Goal: Task Accomplishment & Management: Manage account settings

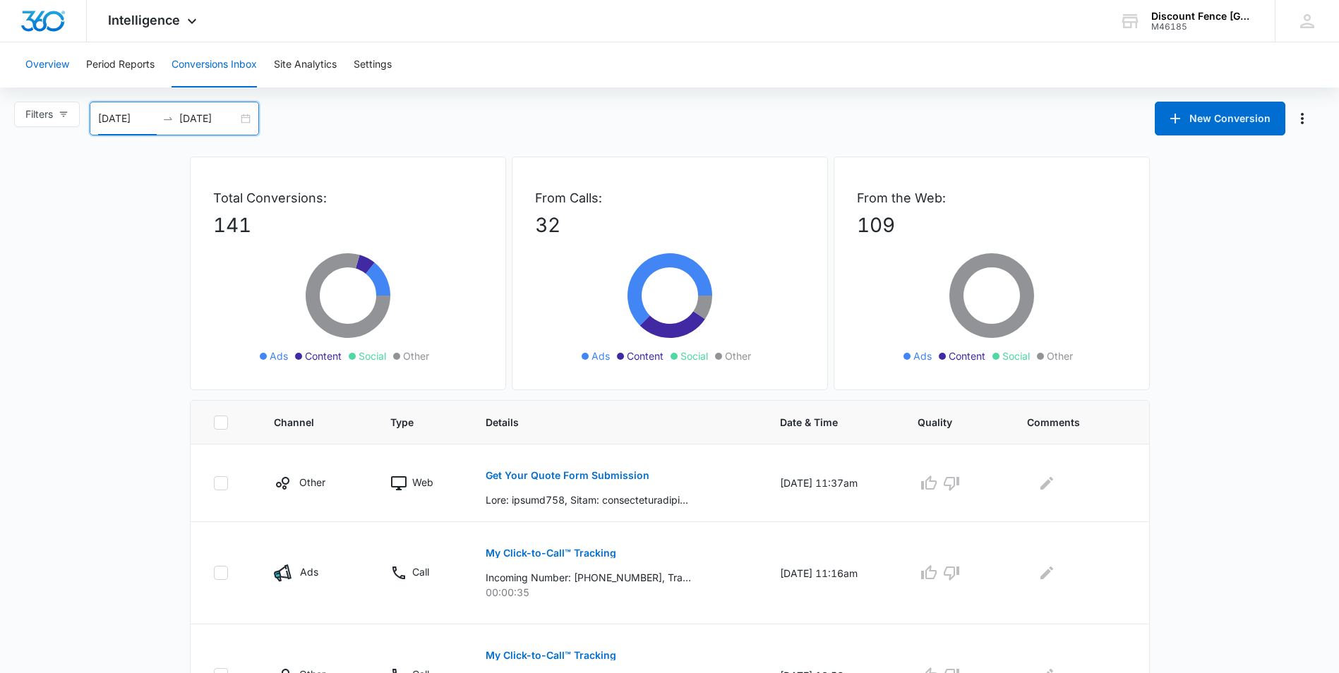
drag, startPoint x: 48, startPoint y: 28, endPoint x: 65, endPoint y: 70, distance: 45.6
click at [48, 28] on img "Dashboard" at bounding box center [42, 21] width 45 height 21
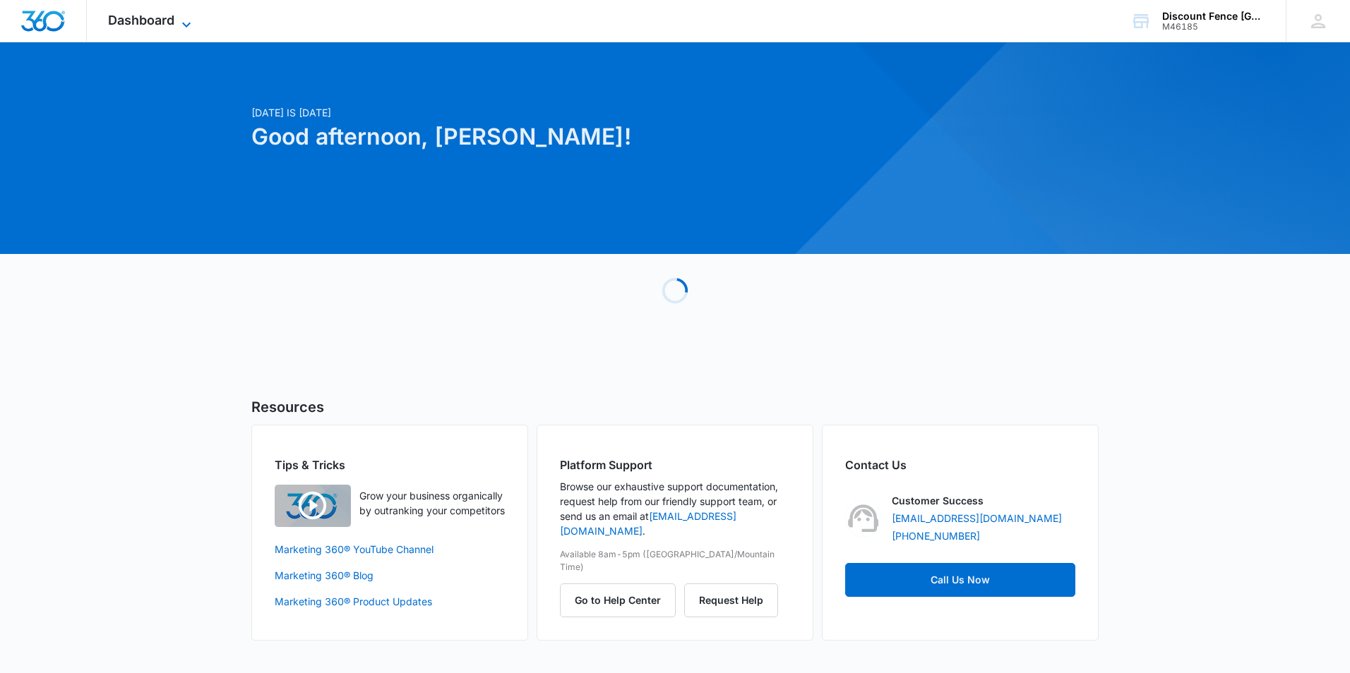
click at [162, 17] on span "Dashboard" at bounding box center [141, 20] width 66 height 15
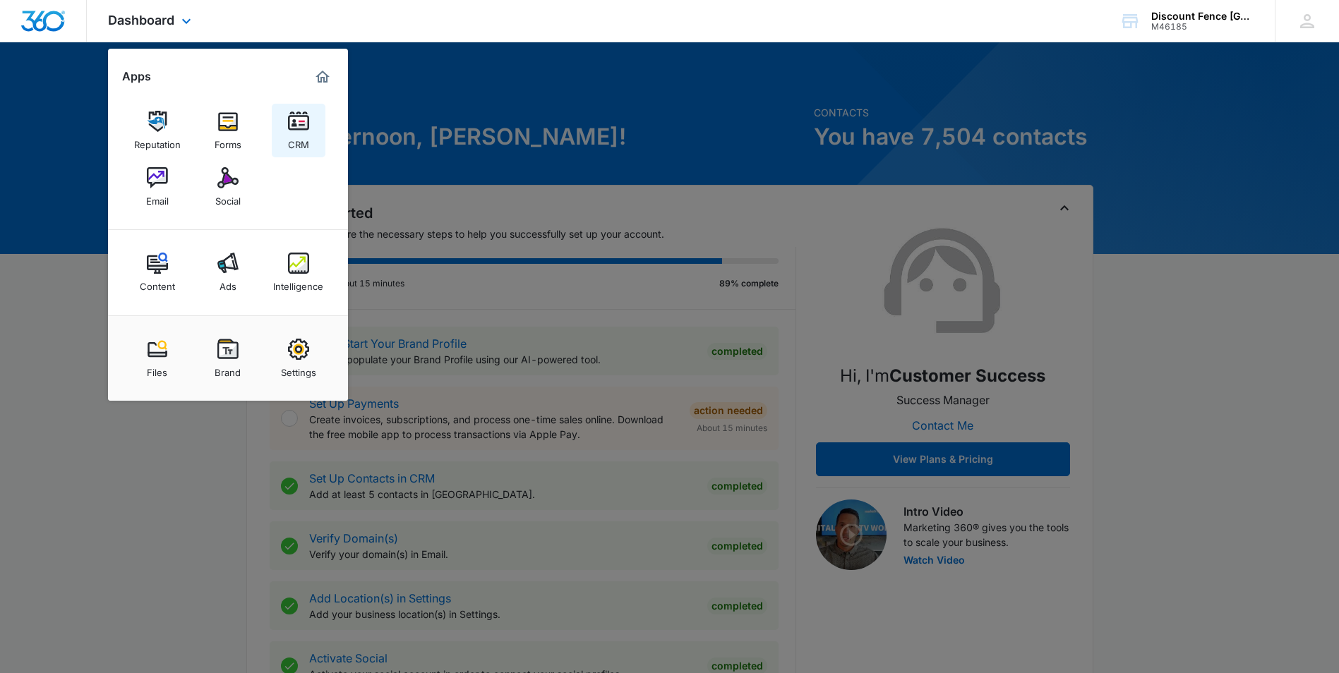
click at [301, 122] on img at bounding box center [298, 121] width 21 height 21
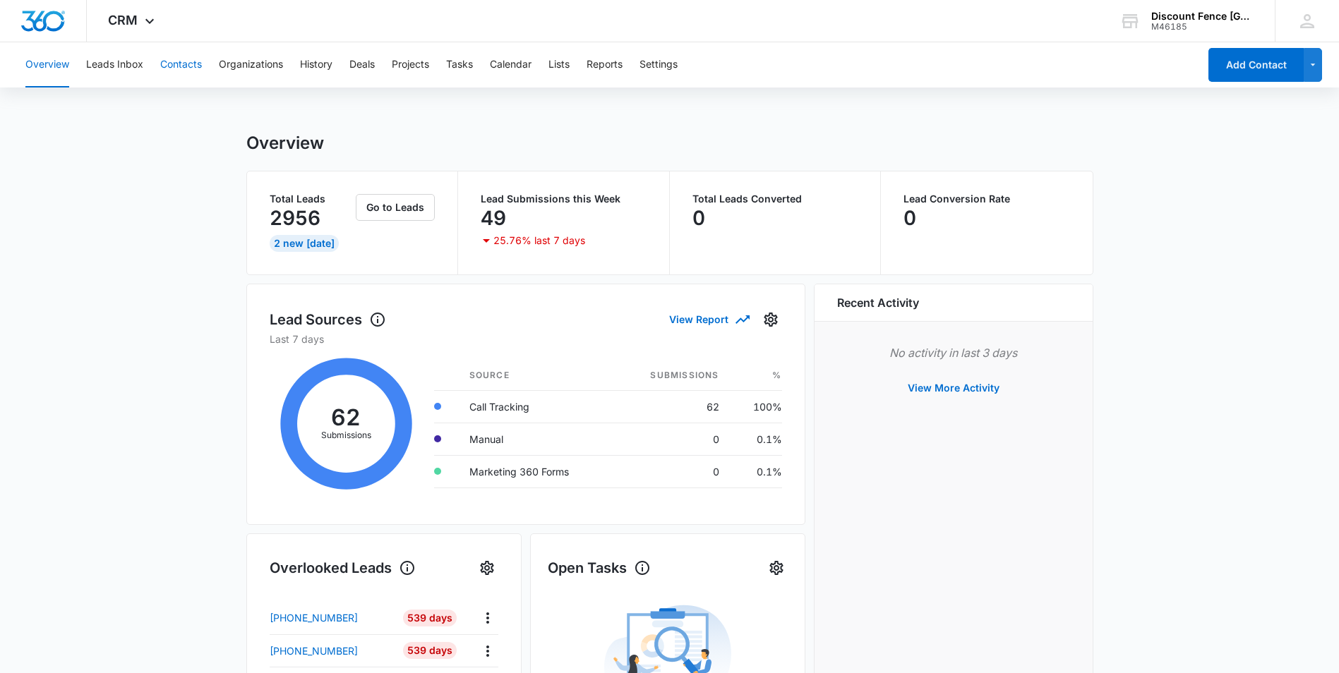
click at [179, 64] on button "Contacts" at bounding box center [181, 64] width 42 height 45
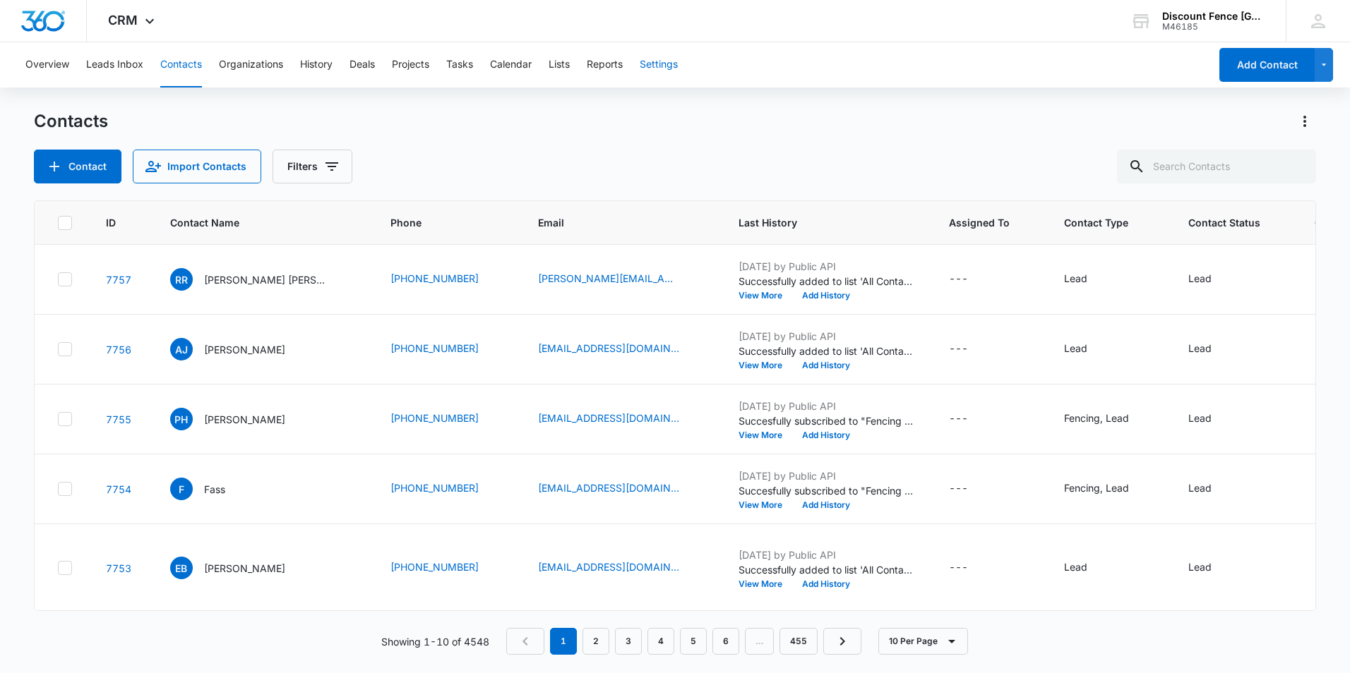
click at [676, 61] on button "Settings" at bounding box center [658, 64] width 38 height 45
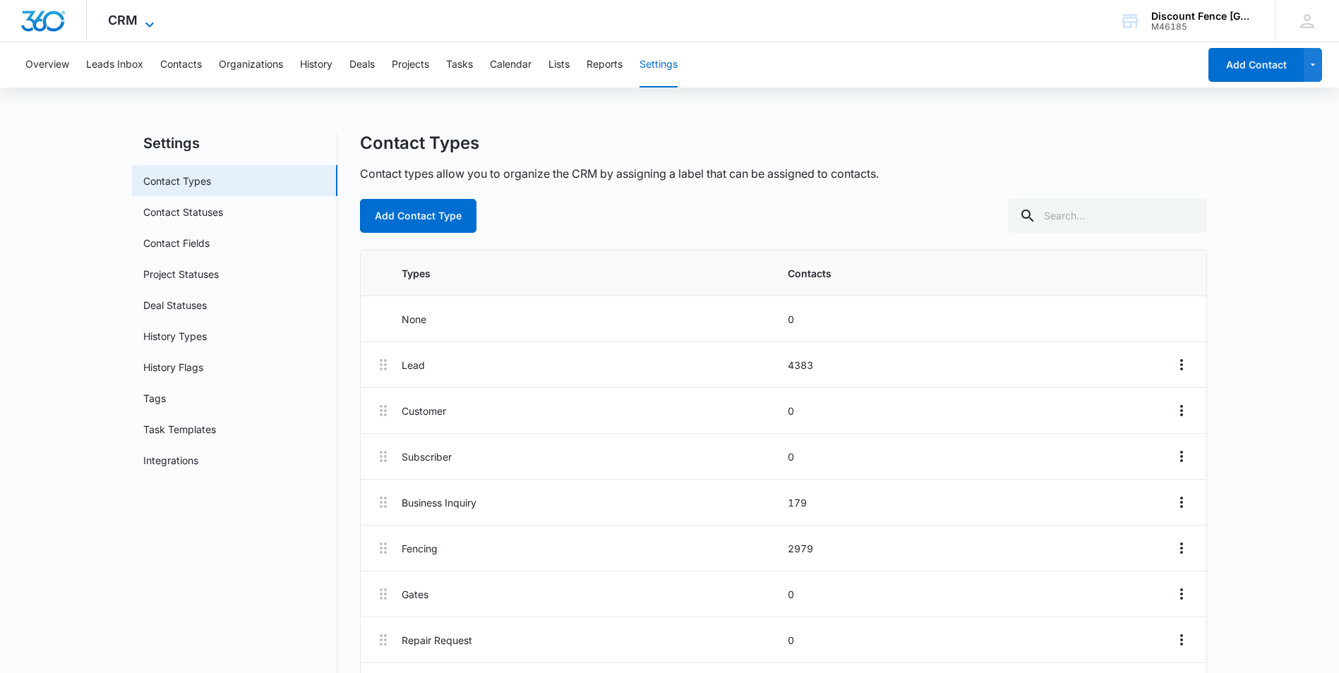
drag, startPoint x: 126, startPoint y: 4, endPoint x: 124, endPoint y: 13, distance: 8.7
click at [124, 11] on div "CRM Apps Reputation Forms CRM Email Social Content Ads Intelligence Files Brand…" at bounding box center [133, 21] width 92 height 42
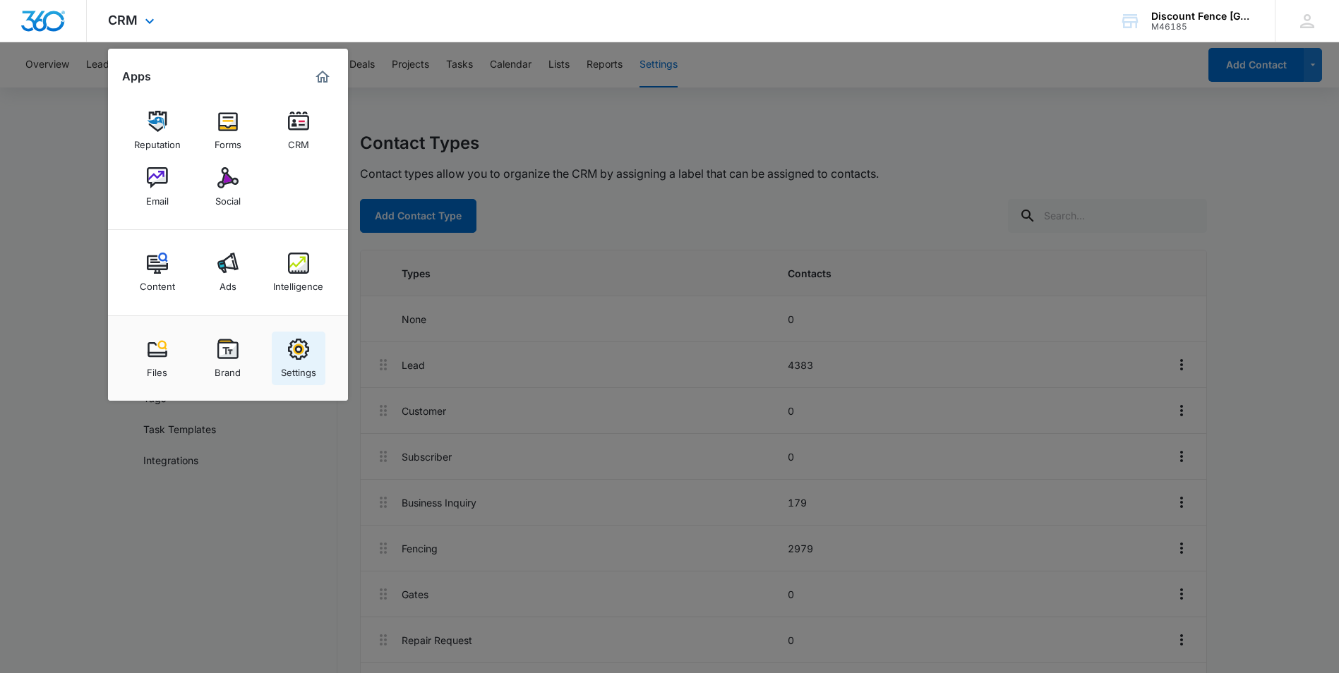
click at [308, 364] on div "Settings" at bounding box center [298, 369] width 35 height 18
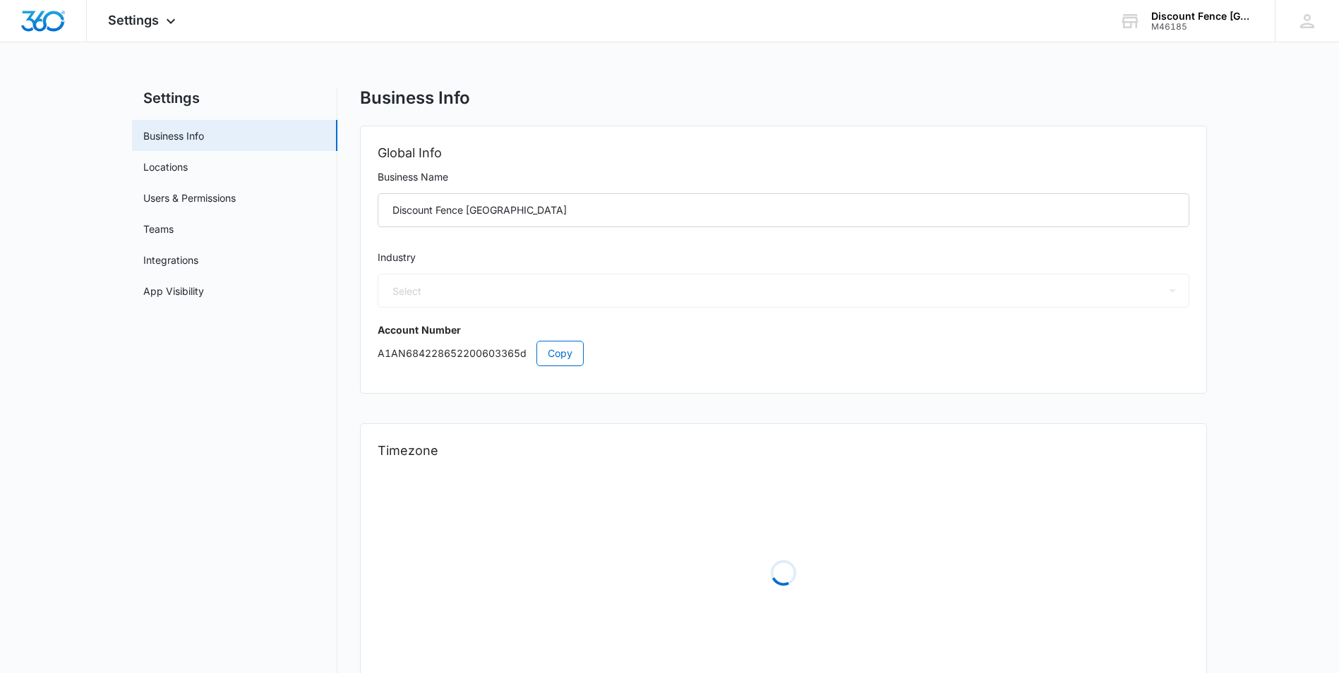
select select "4"
select select "US"
select select "America/Chicago"
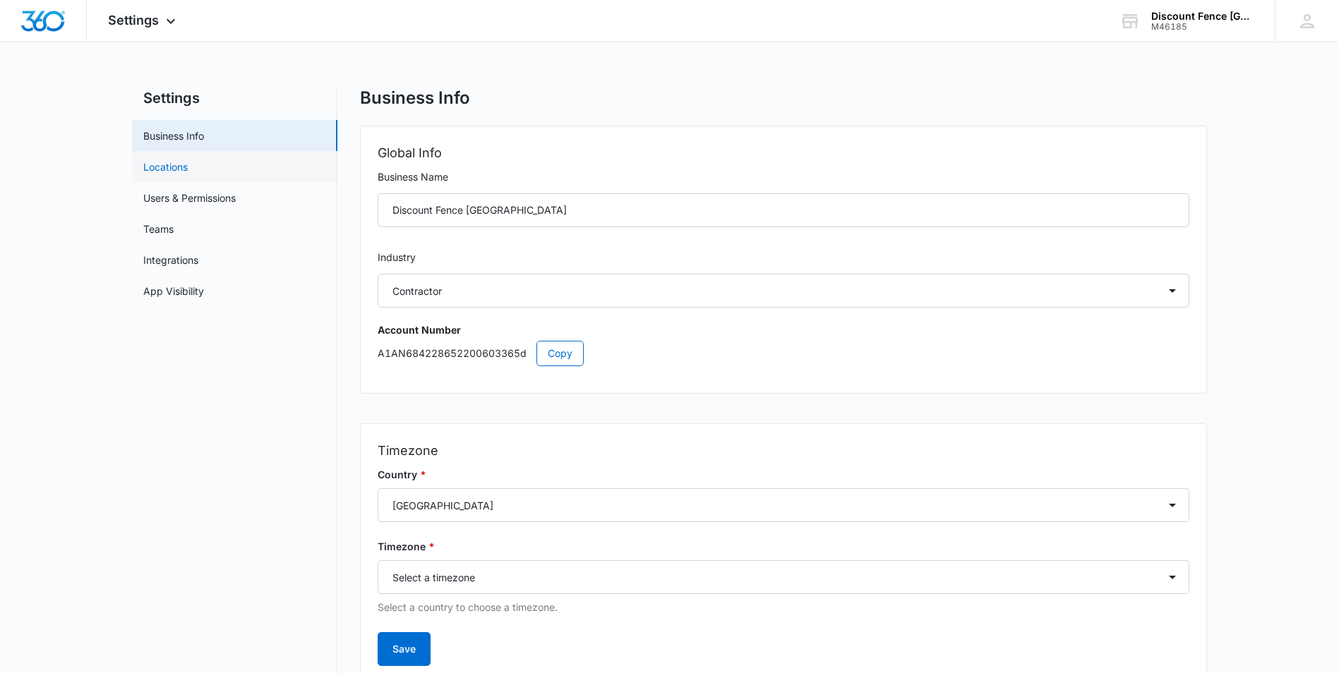
click at [176, 170] on link "Locations" at bounding box center [165, 167] width 44 height 15
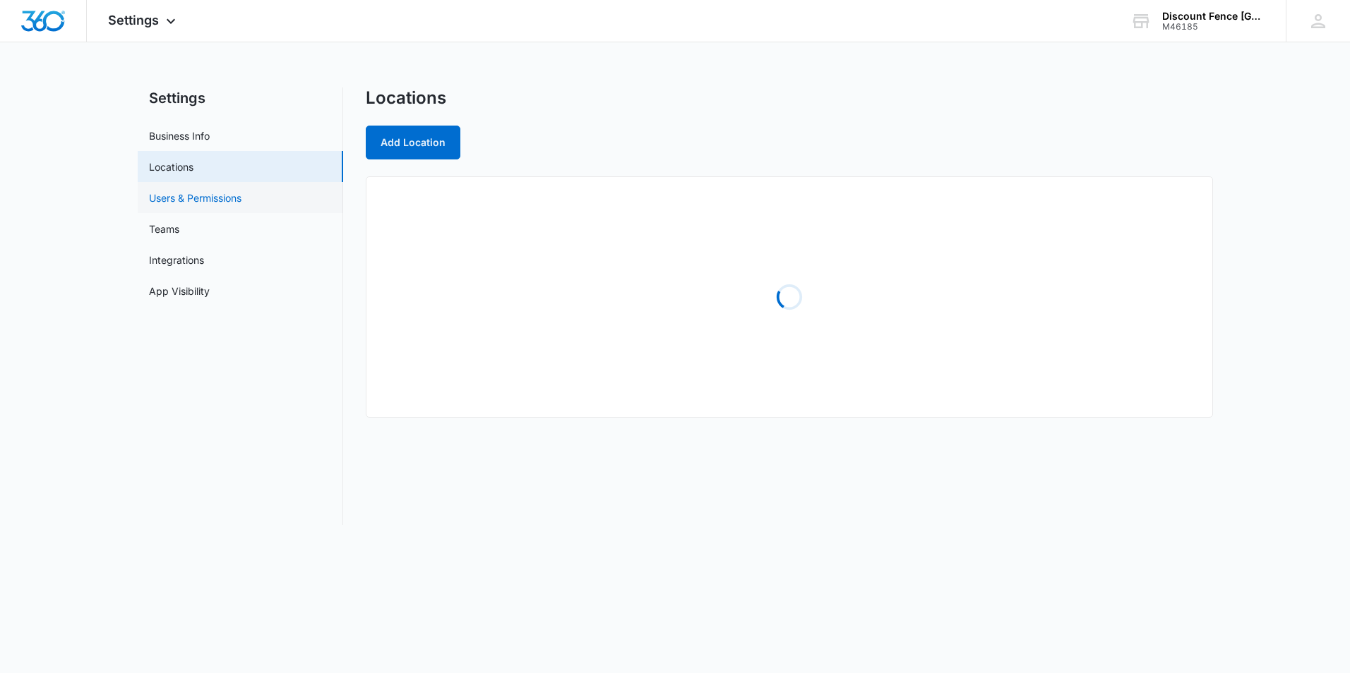
click at [171, 200] on link "Users & Permissions" at bounding box center [195, 198] width 92 height 15
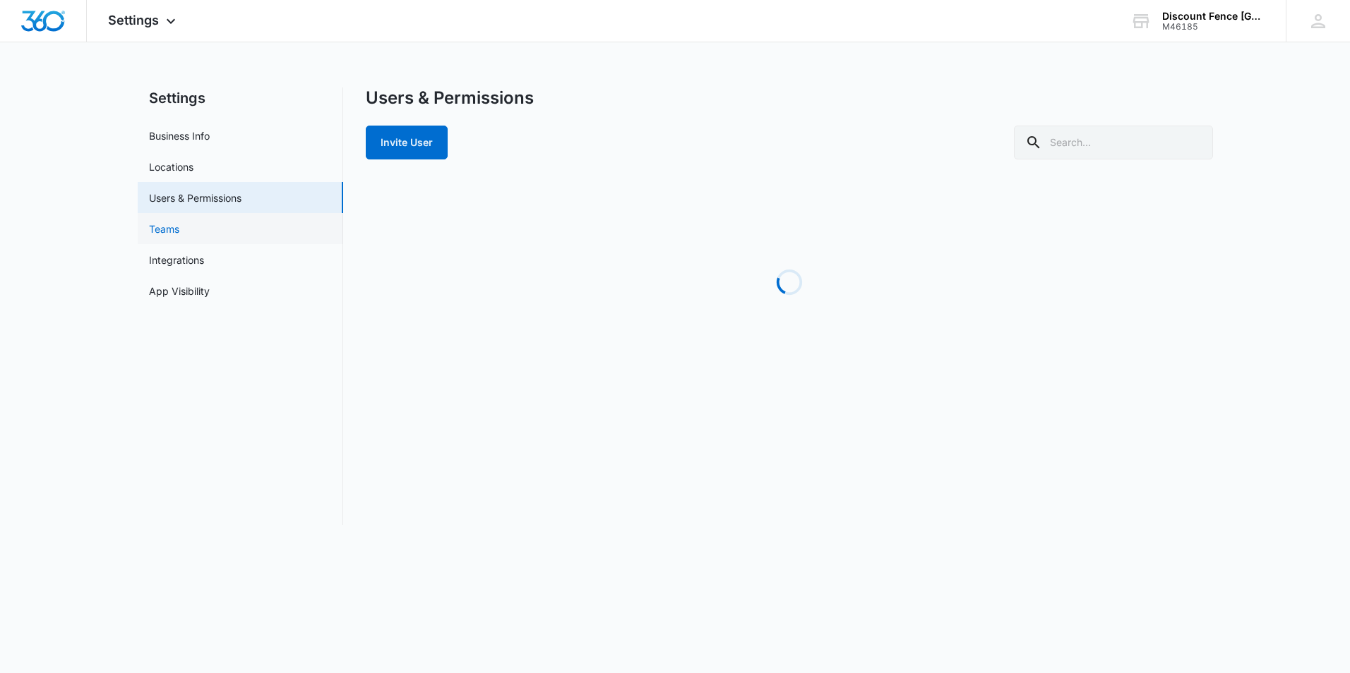
click at [167, 227] on link "Teams" at bounding box center [164, 229] width 30 height 15
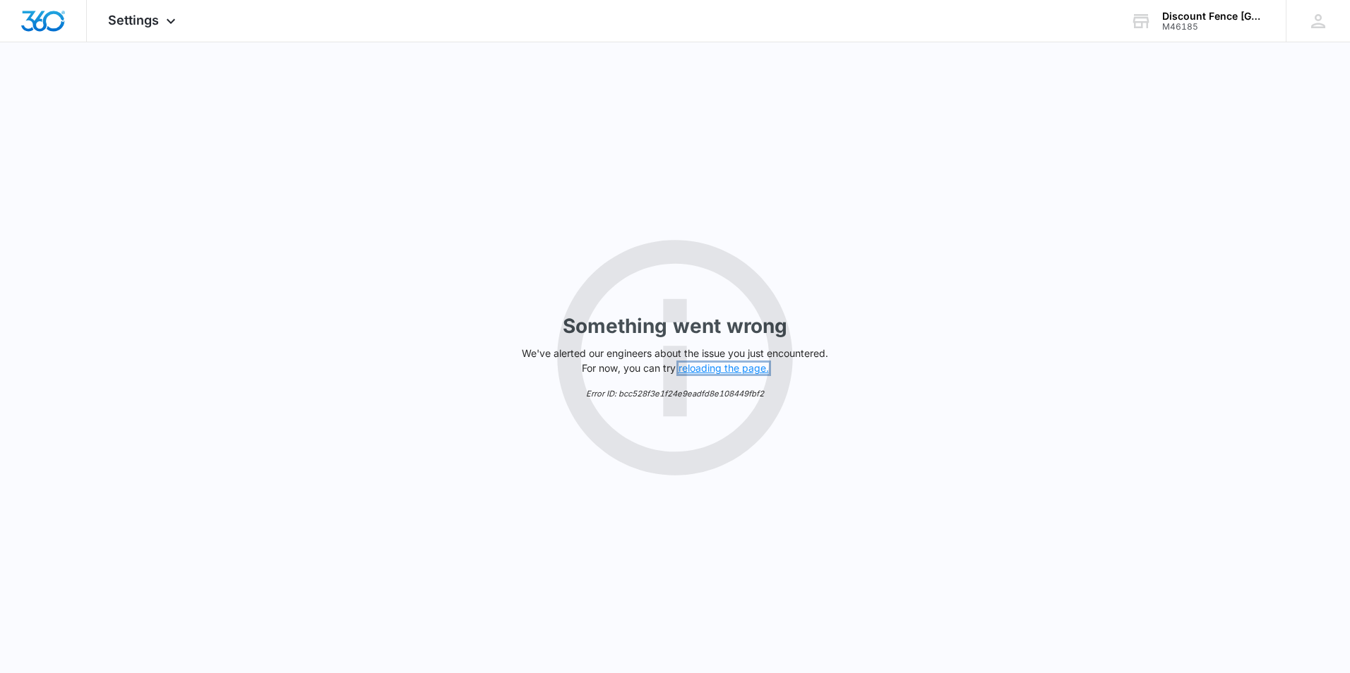
click at [725, 365] on button "reloading the page." at bounding box center [723, 368] width 90 height 11
click at [140, 10] on div "Settings Apps Reputation Forms CRM Email Social Content Ads Intelligence Files …" at bounding box center [144, 21] width 114 height 42
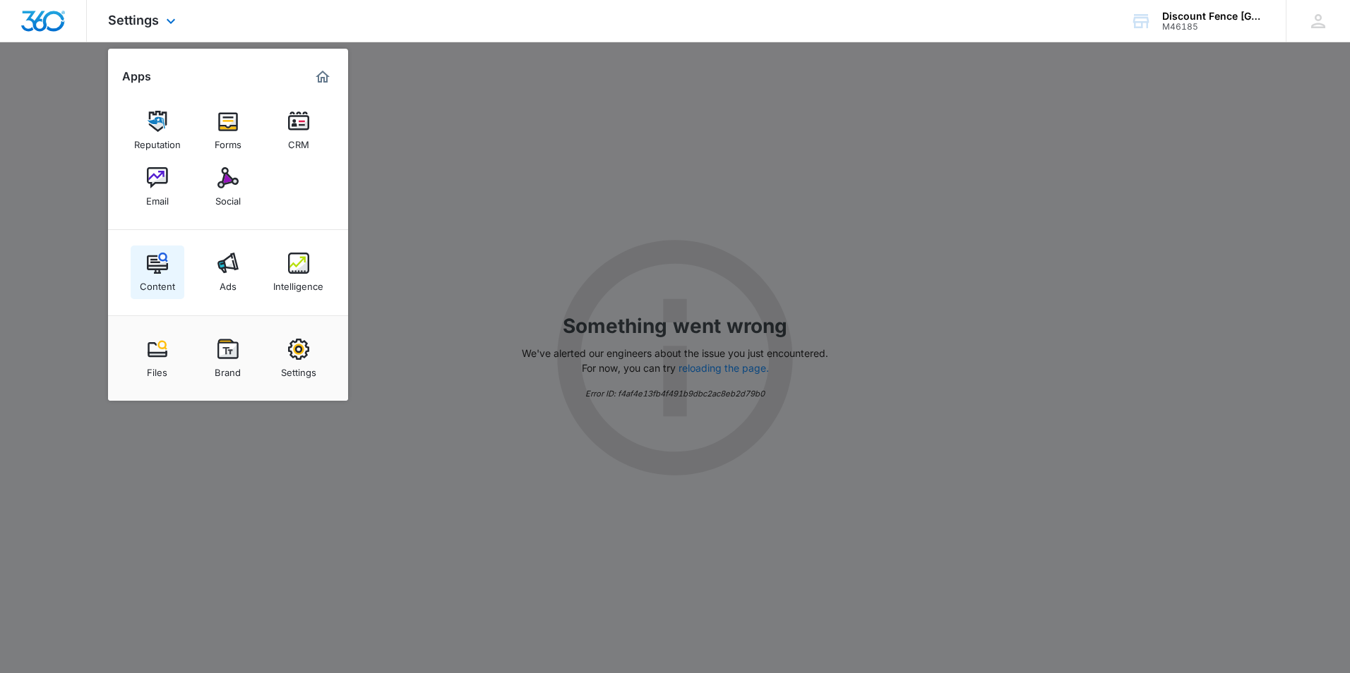
click at [152, 271] on img at bounding box center [157, 263] width 21 height 21
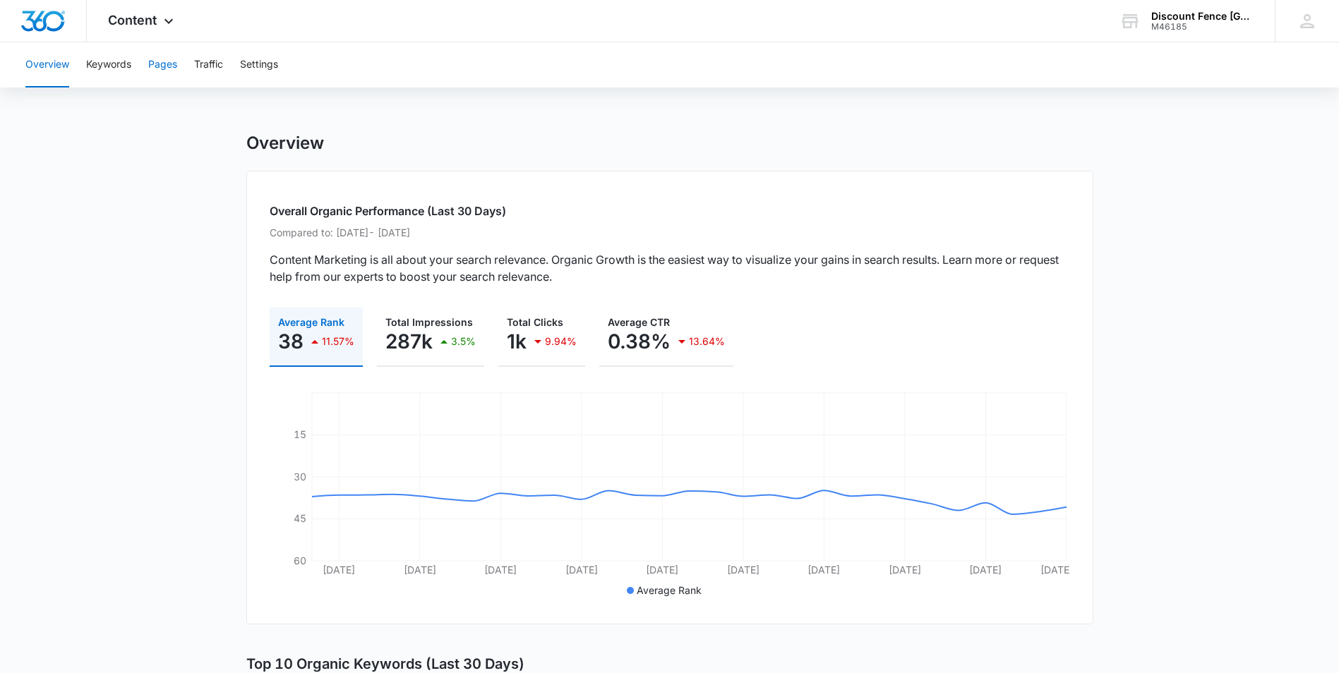
click at [162, 63] on button "Pages" at bounding box center [162, 64] width 29 height 45
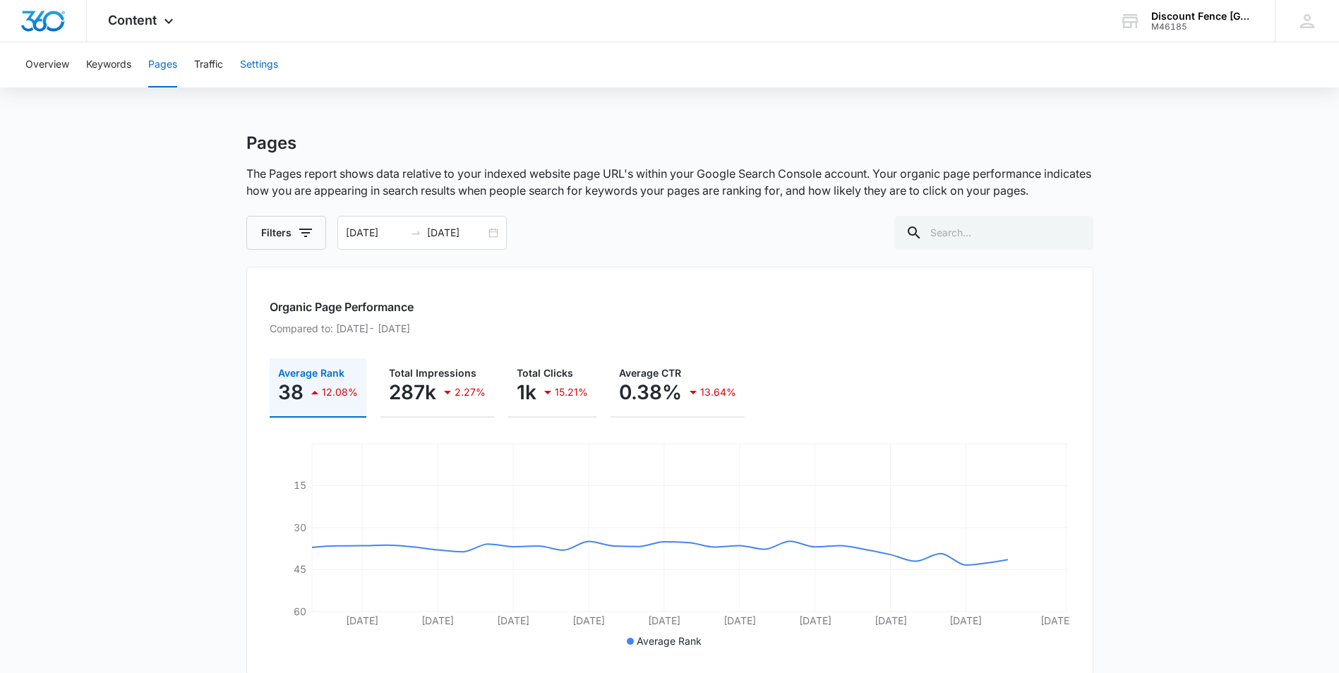
click at [272, 61] on button "Settings" at bounding box center [259, 64] width 38 height 45
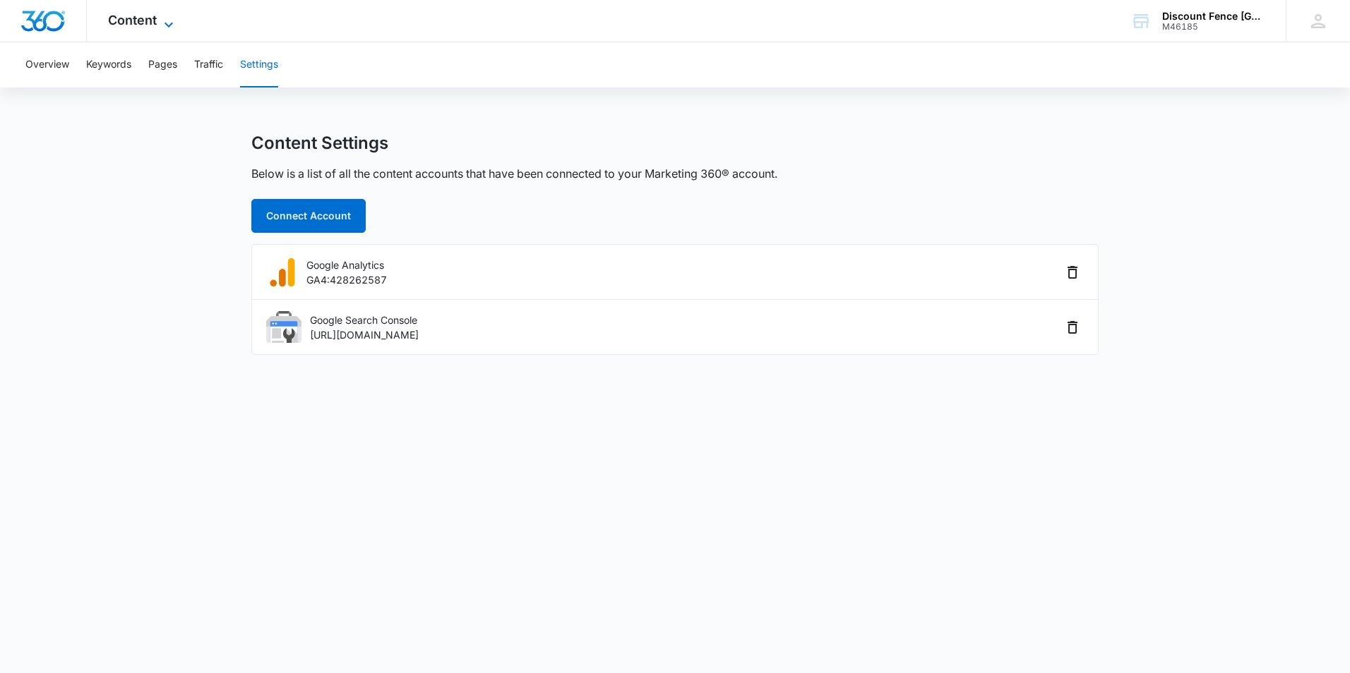
click at [135, 18] on span "Content" at bounding box center [132, 20] width 49 height 15
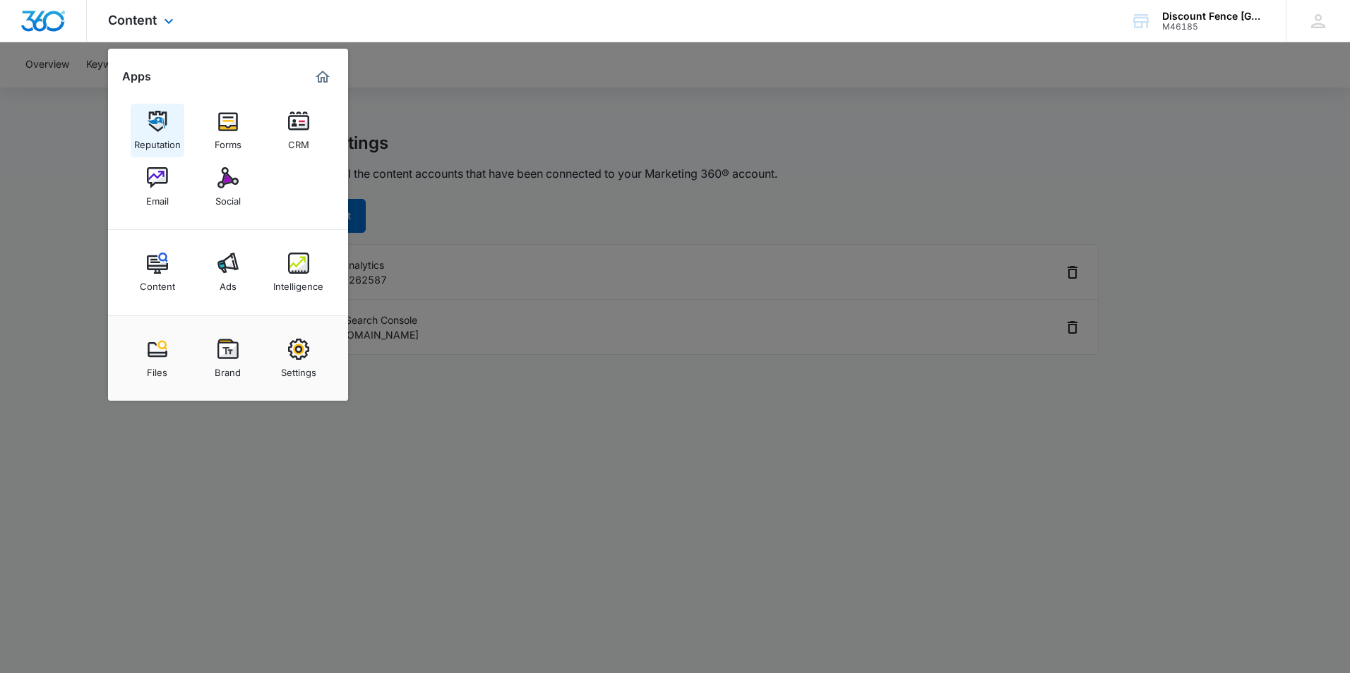
click at [160, 127] on img at bounding box center [157, 121] width 21 height 21
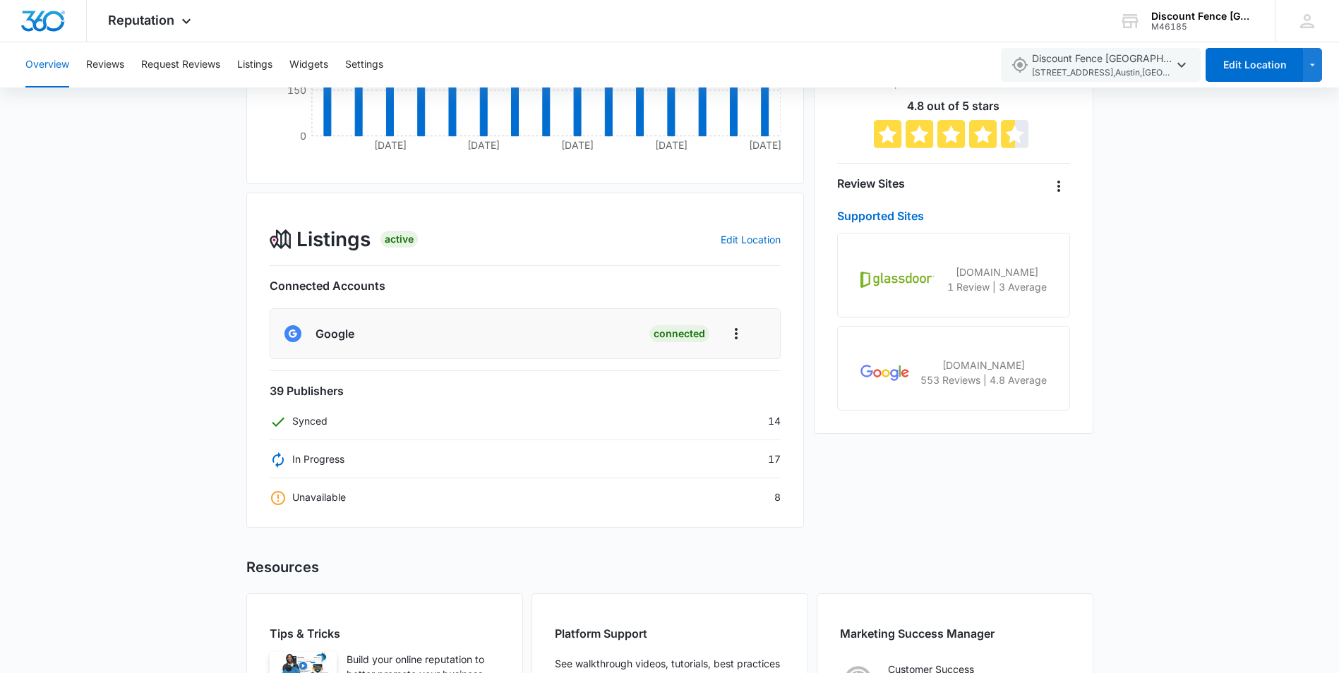
scroll to position [423, 0]
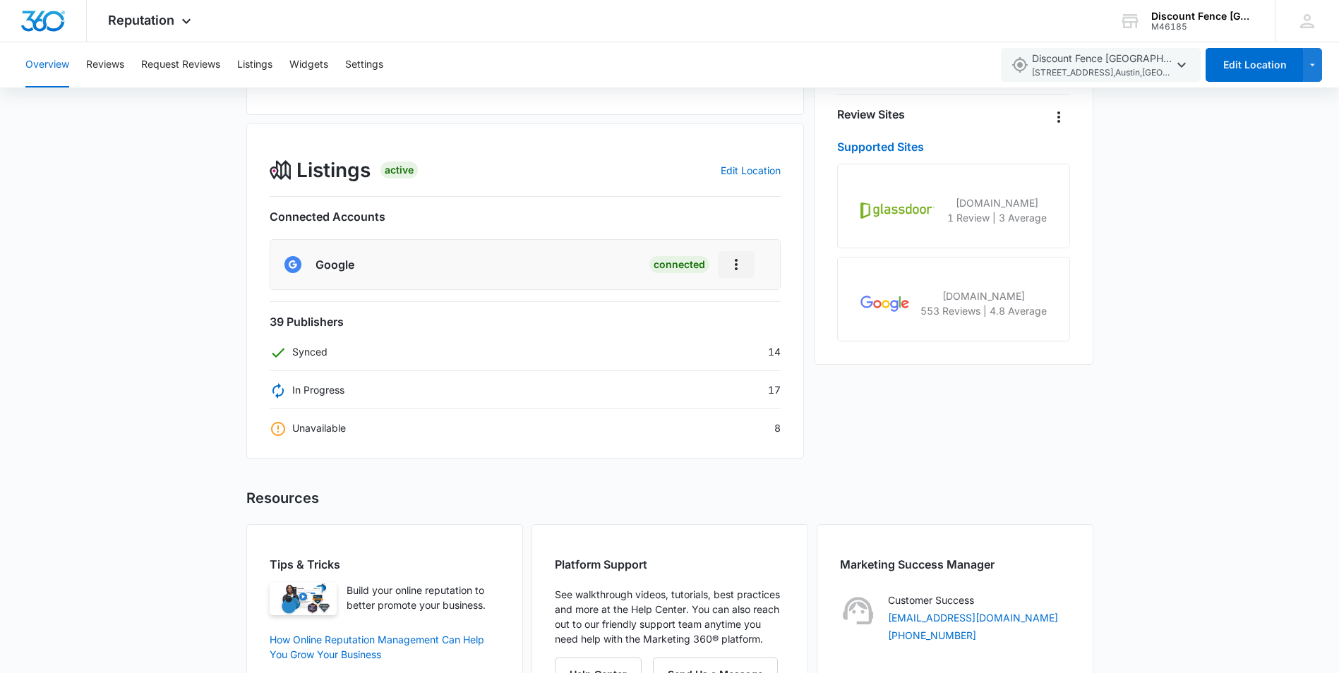
click at [738, 260] on icon "Actions" at bounding box center [736, 264] width 17 height 17
click at [1100, 415] on div "Overview Total Reviews Filters [DATE] - [DATE] 554 [DATE] [DATE] [DATE] [DATE] …" at bounding box center [669, 243] width 1339 height 1069
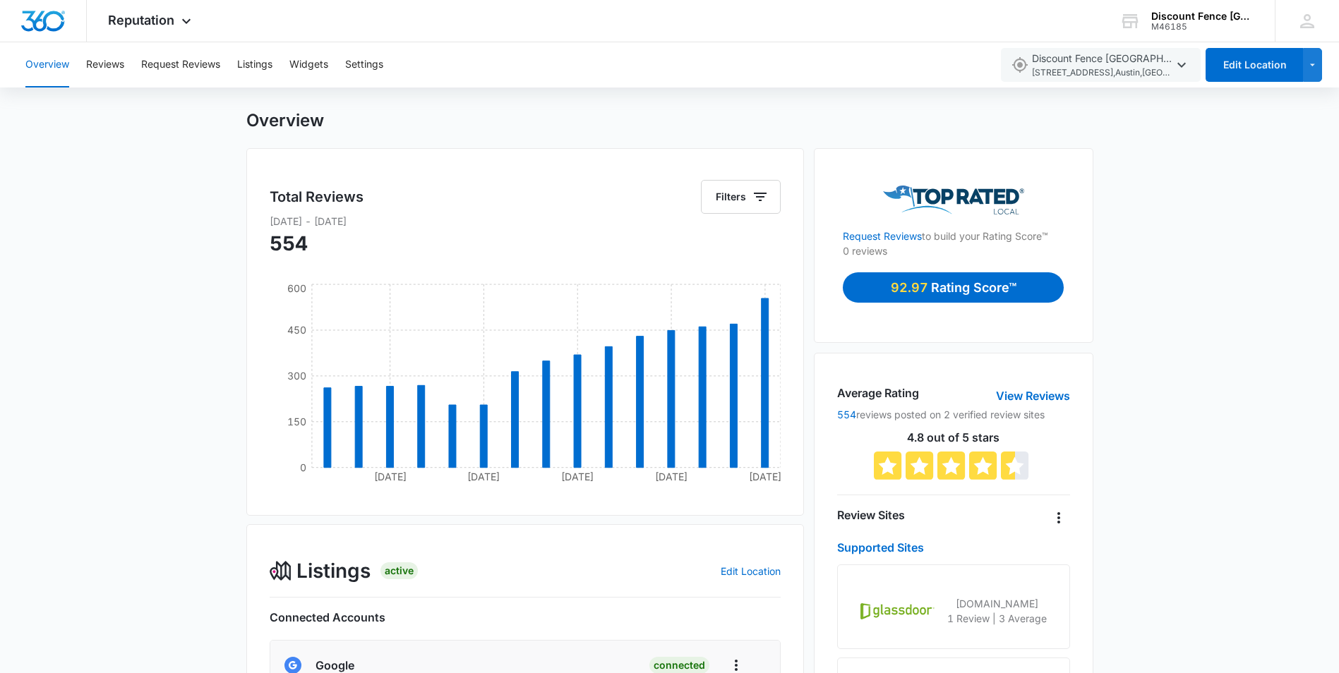
scroll to position [0, 0]
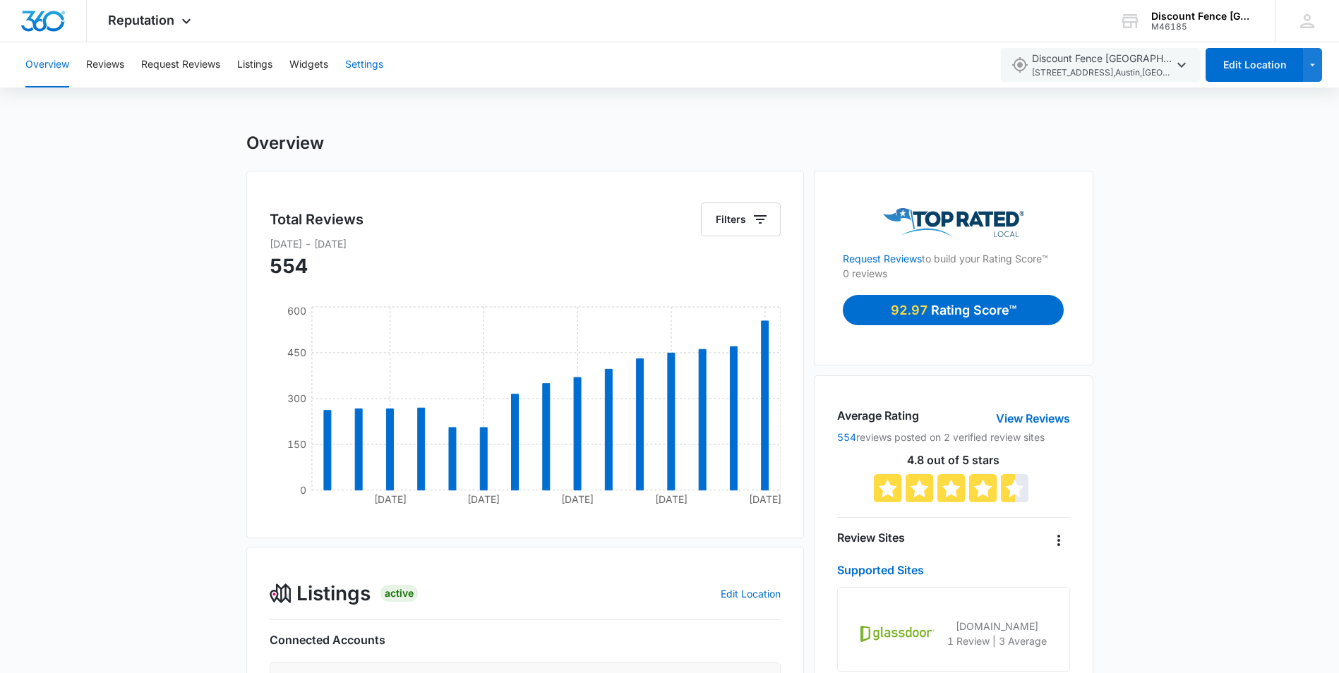
click at [361, 60] on button "Settings" at bounding box center [364, 64] width 38 height 45
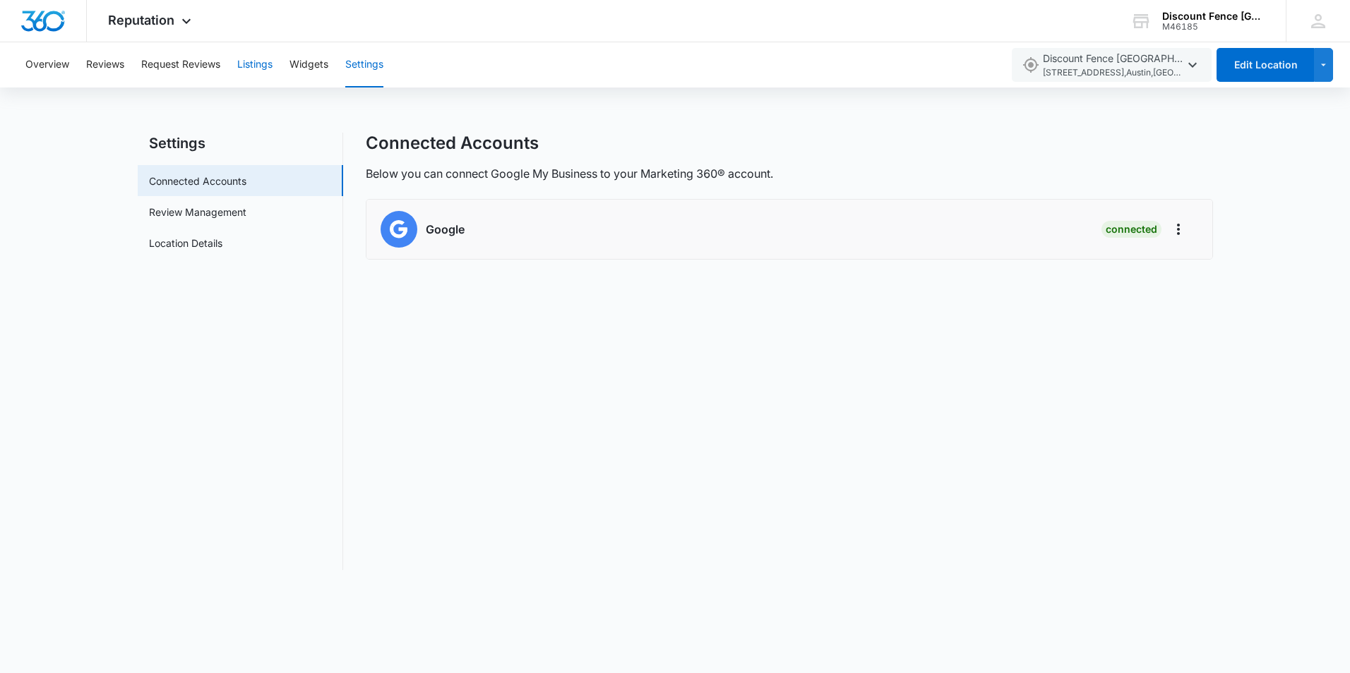
click at [256, 59] on button "Listings" at bounding box center [254, 64] width 35 height 45
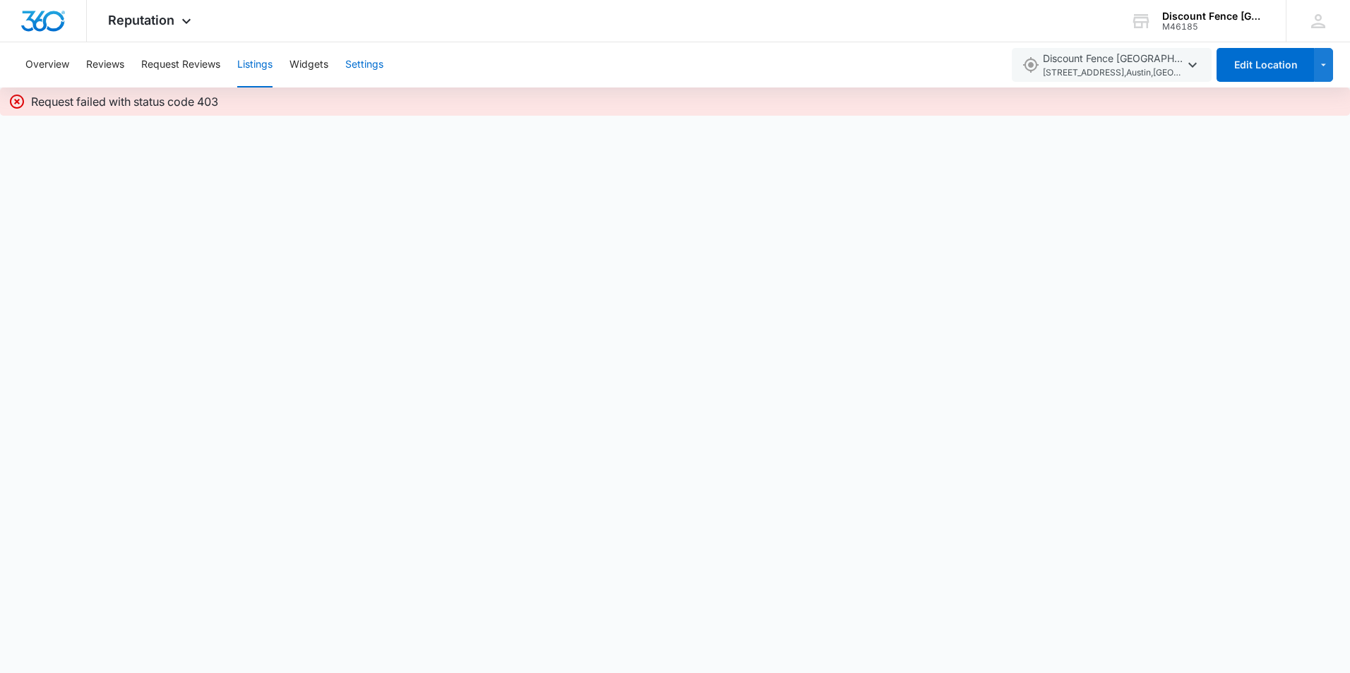
click at [352, 63] on button "Settings" at bounding box center [364, 64] width 38 height 45
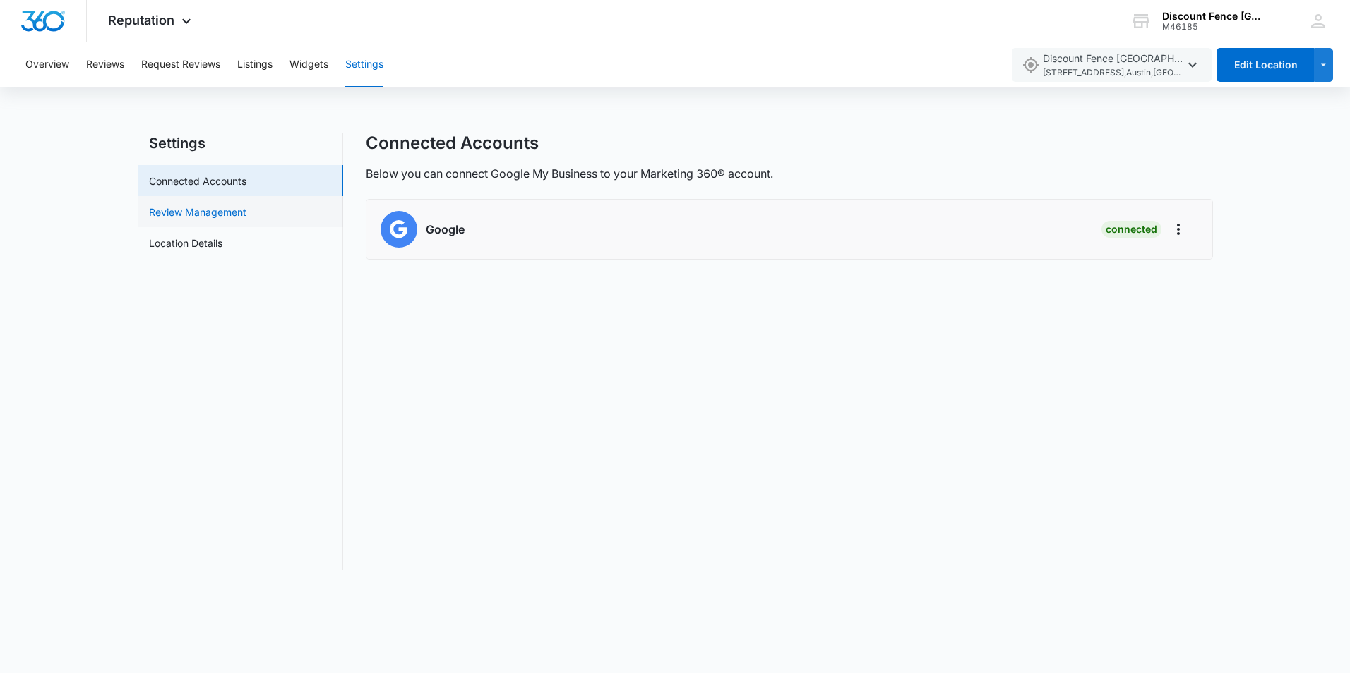
click at [203, 213] on link "Review Management" at bounding box center [197, 212] width 97 height 15
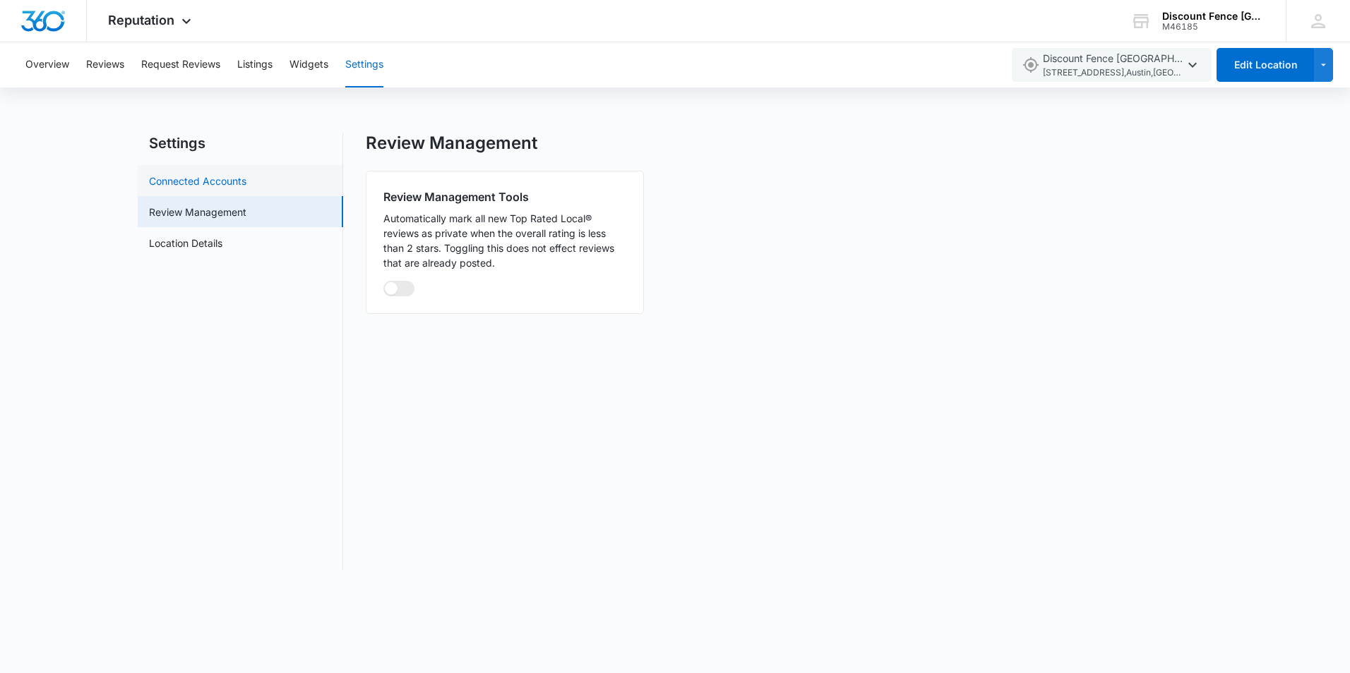
click at [212, 176] on link "Connected Accounts" at bounding box center [197, 181] width 97 height 15
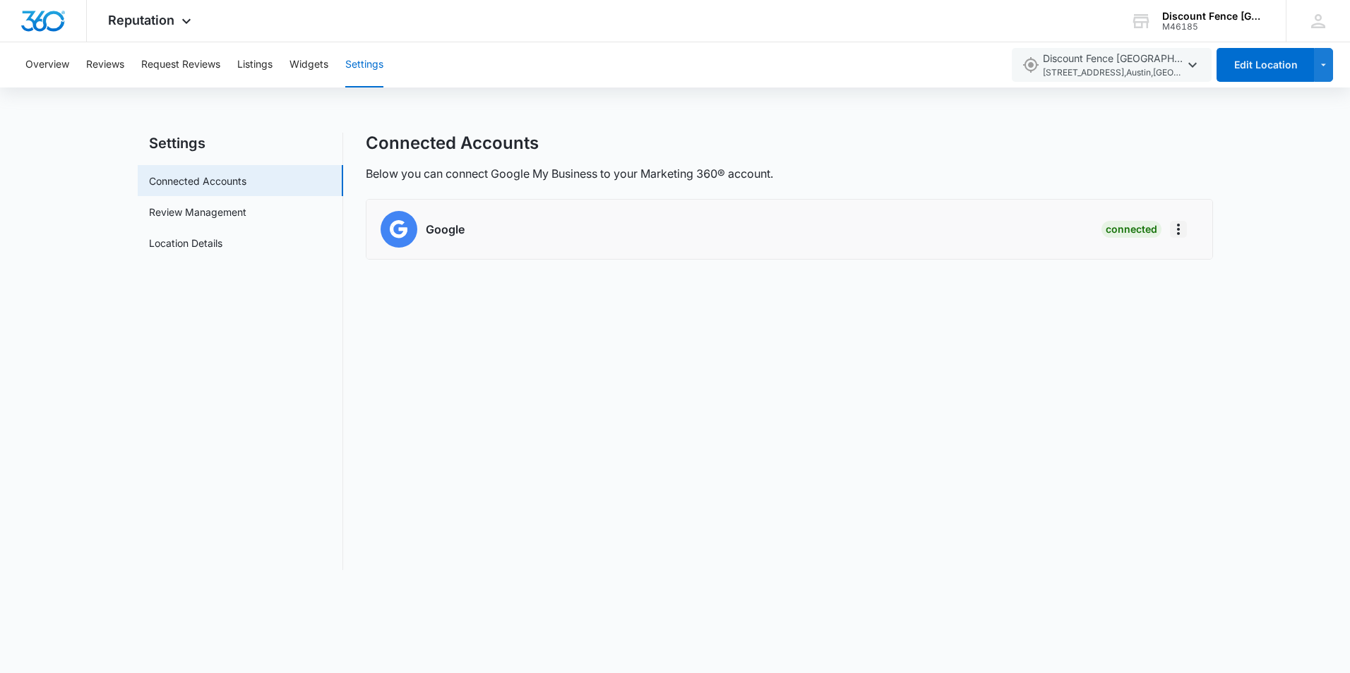
click at [1177, 225] on icon "Actions" at bounding box center [1178, 229] width 3 height 11
click at [1170, 178] on div "Below you can connect Google My Business to your Marketing 360® account." at bounding box center [789, 173] width 847 height 17
click at [1195, 64] on icon "button" at bounding box center [1192, 64] width 17 height 17
click at [126, 14] on span "Reputation" at bounding box center [141, 20] width 66 height 15
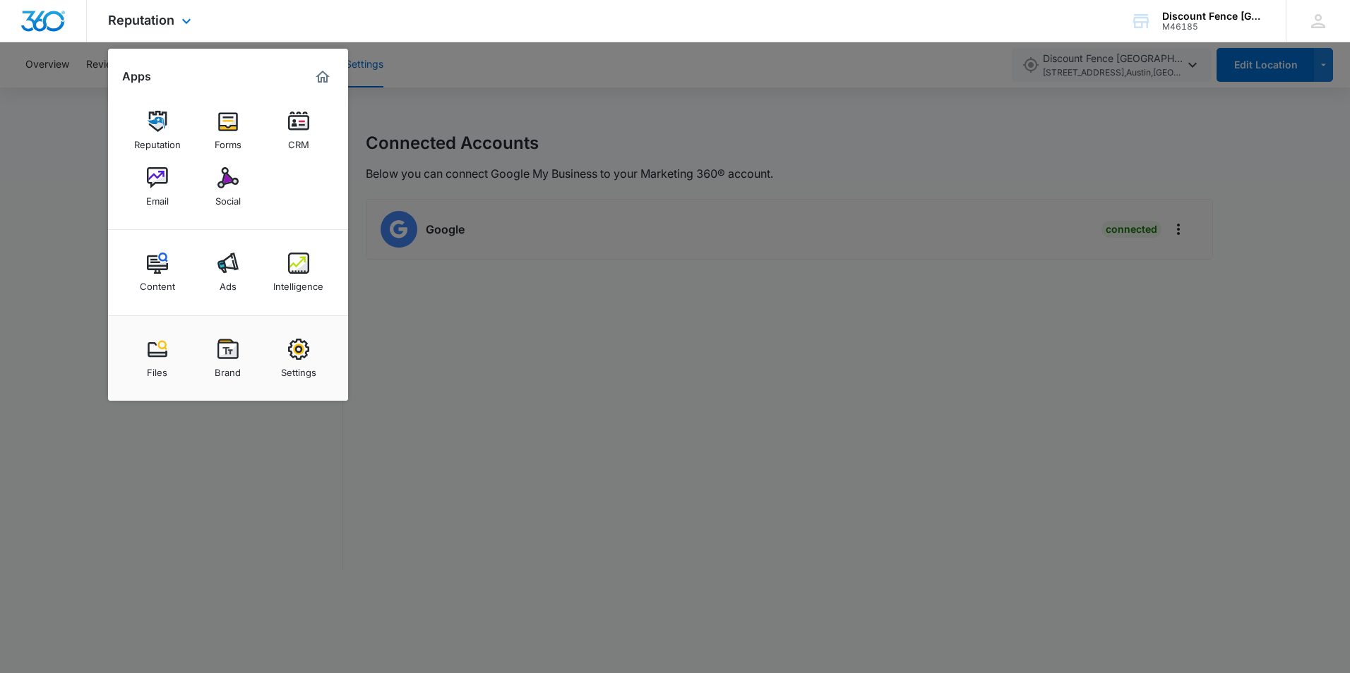
click at [328, 69] on img "Marketing 360® Dashboard" at bounding box center [322, 76] width 17 height 17
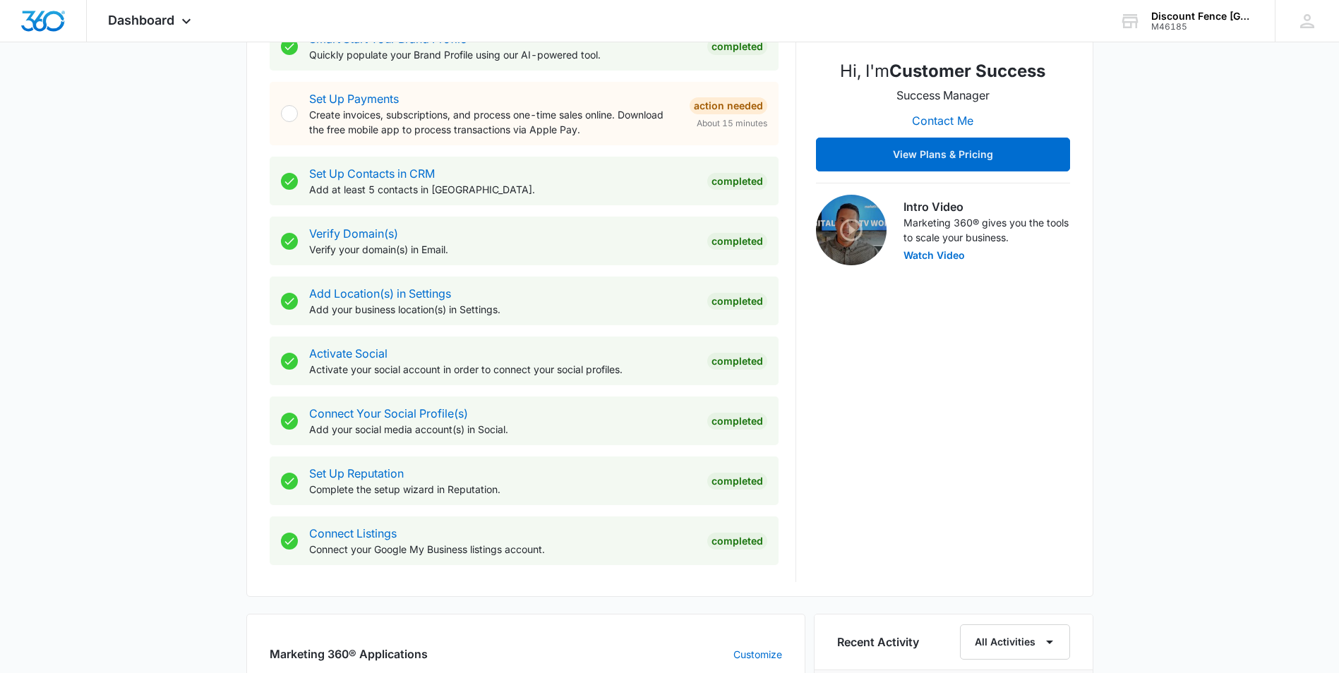
scroll to position [423, 0]
